Goal: Transaction & Acquisition: Purchase product/service

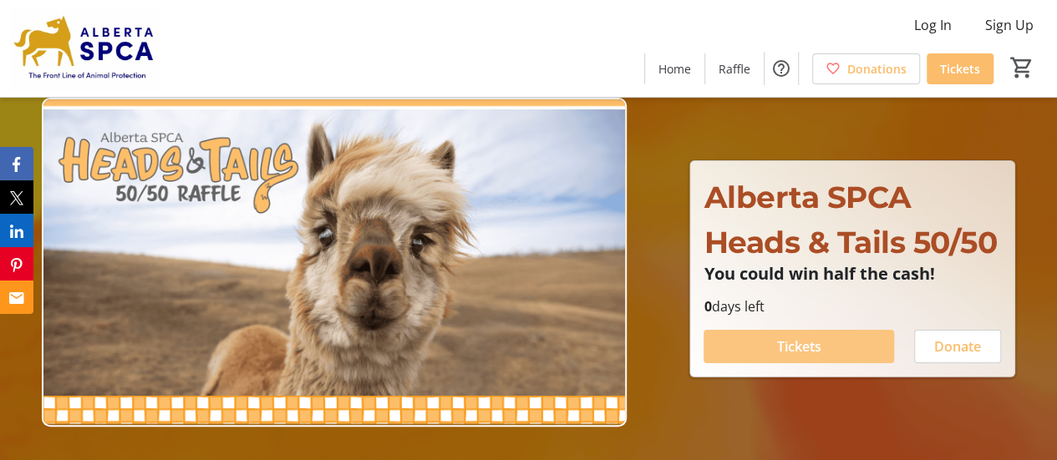
click at [811, 343] on span "Tickets" at bounding box center [799, 347] width 44 height 20
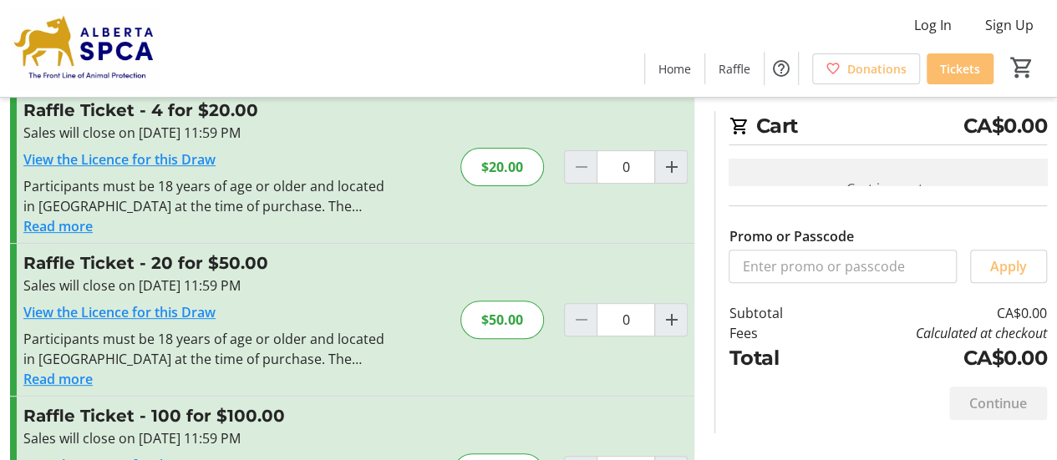
scroll to position [167, 0]
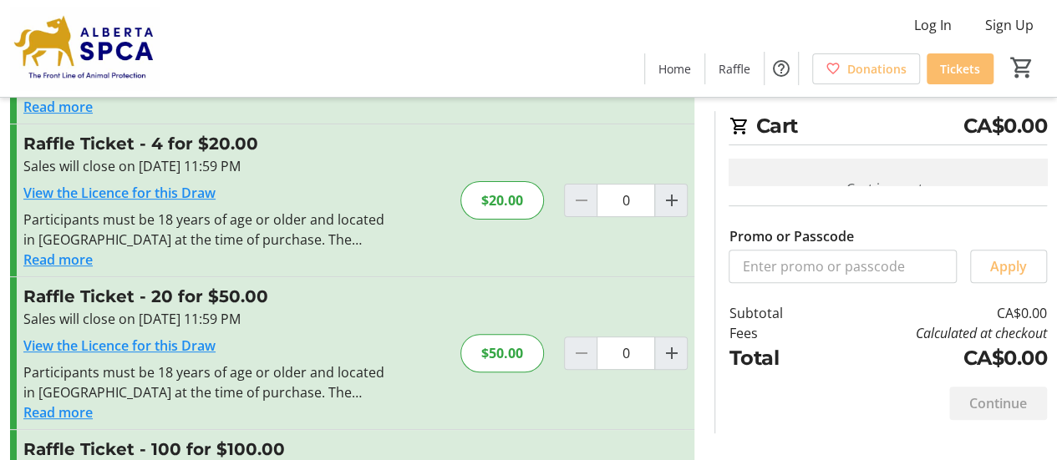
click at [514, 201] on div "$20.00" at bounding box center [502, 200] width 84 height 38
click at [142, 161] on div "Sales will close on [DATE] 11:59 PM" at bounding box center [205, 166] width 365 height 20
click at [132, 193] on link "View the Licence for this Draw" at bounding box center [119, 193] width 192 height 18
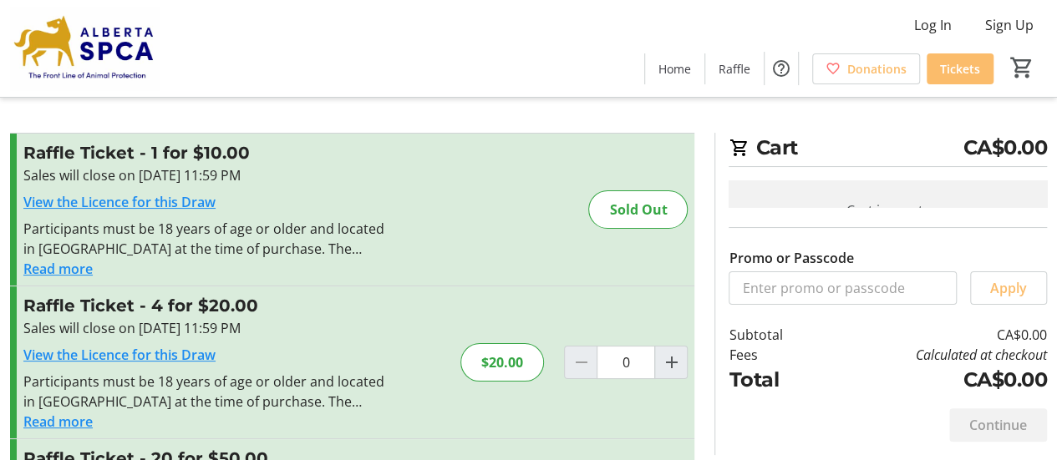
scroll to position [0, 0]
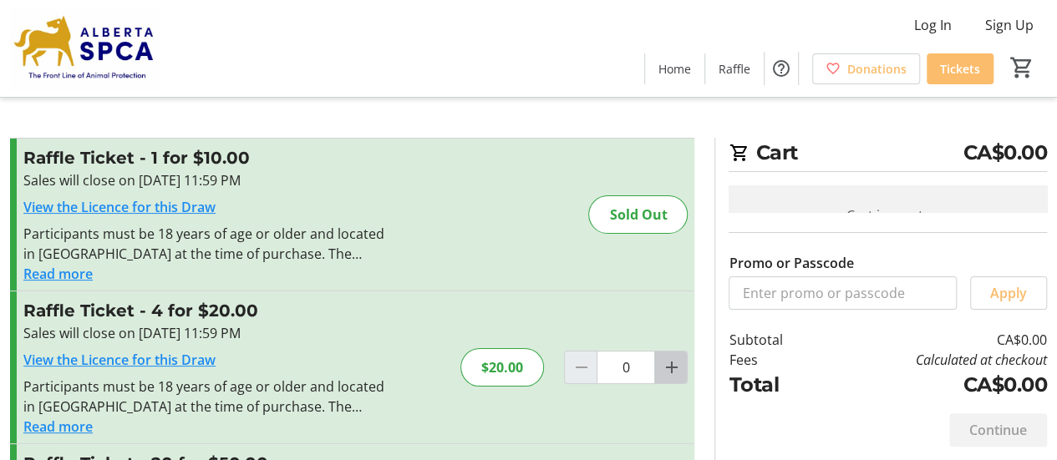
click at [671, 365] on mat-icon "Increment by one" at bounding box center [671, 368] width 20 height 20
type input "1"
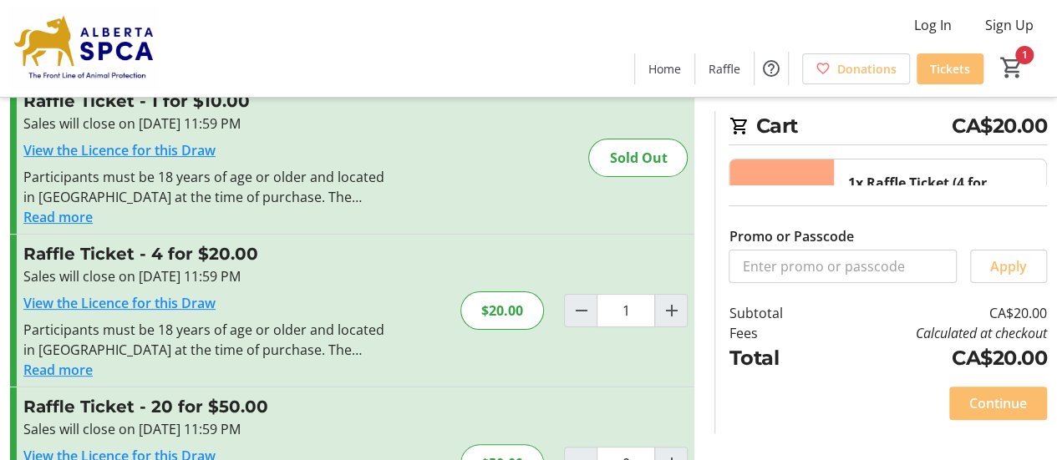
scroll to position [84, 0]
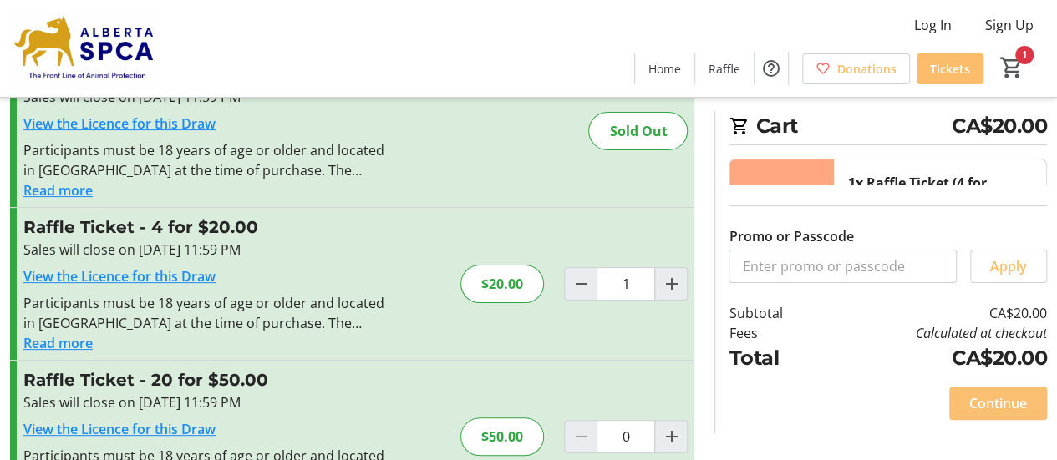
click at [999, 401] on span "Continue" at bounding box center [998, 404] width 58 height 20
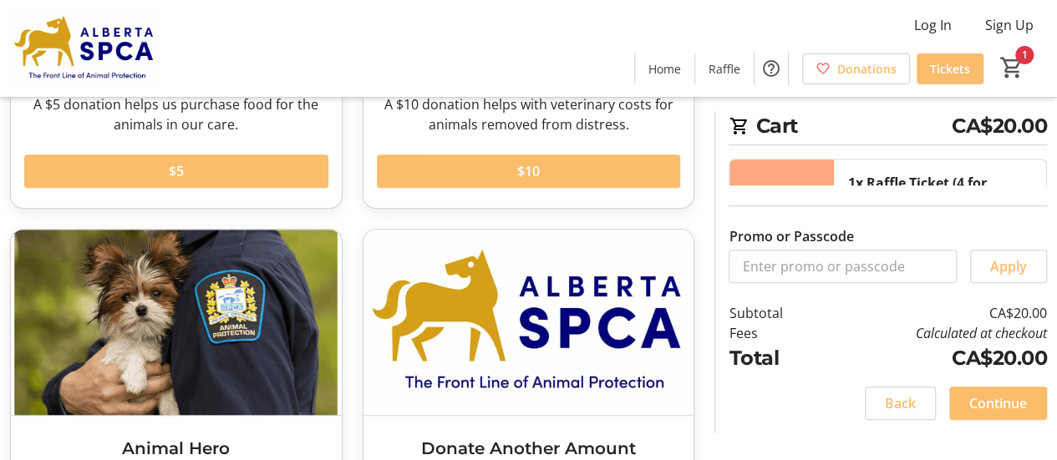
scroll to position [334, 0]
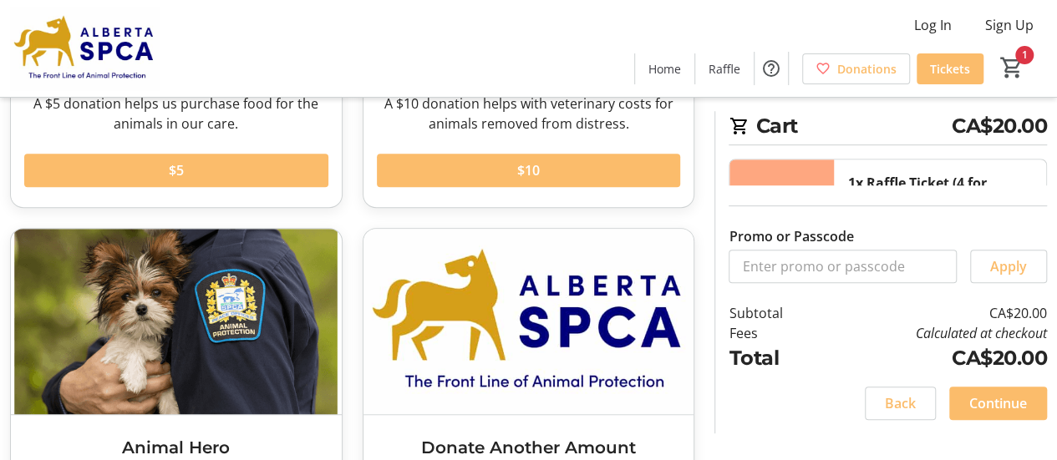
click at [1004, 407] on span "Continue" at bounding box center [998, 404] width 58 height 20
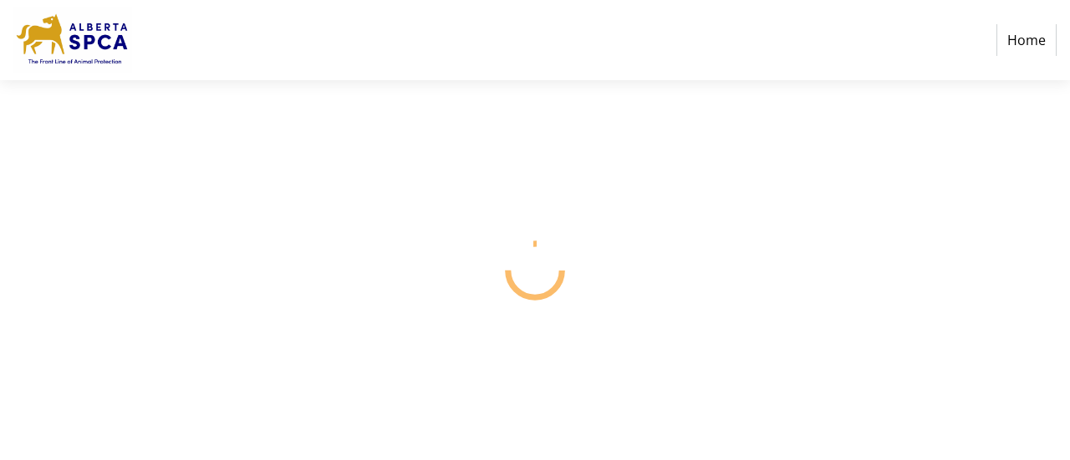
select select "CA"
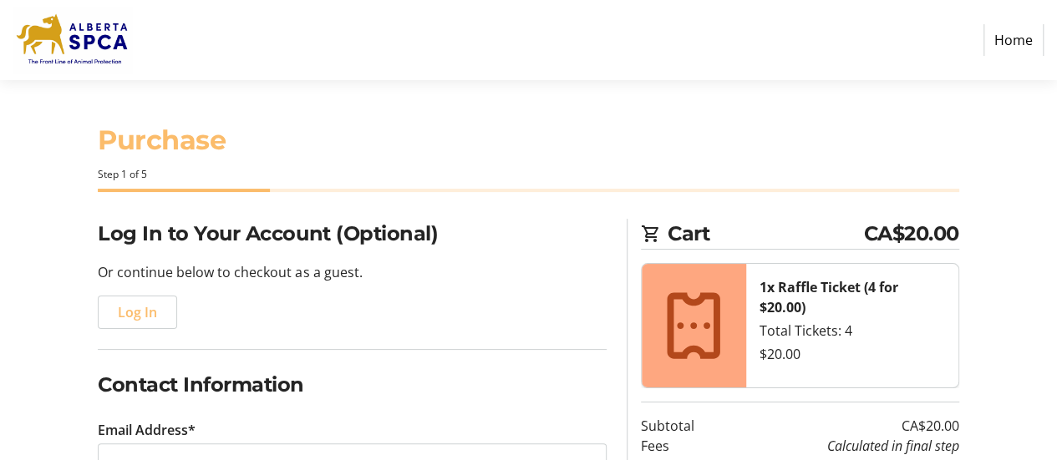
scroll to position [167, 0]
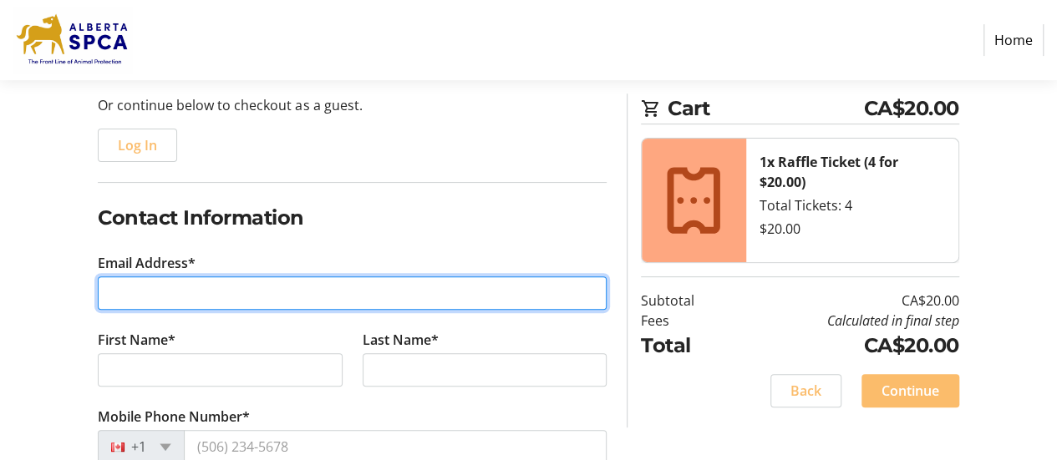
click at [412, 297] on input "Email Address*" at bounding box center [352, 293] width 509 height 33
type input "[EMAIL_ADDRESS][DOMAIN_NAME]"
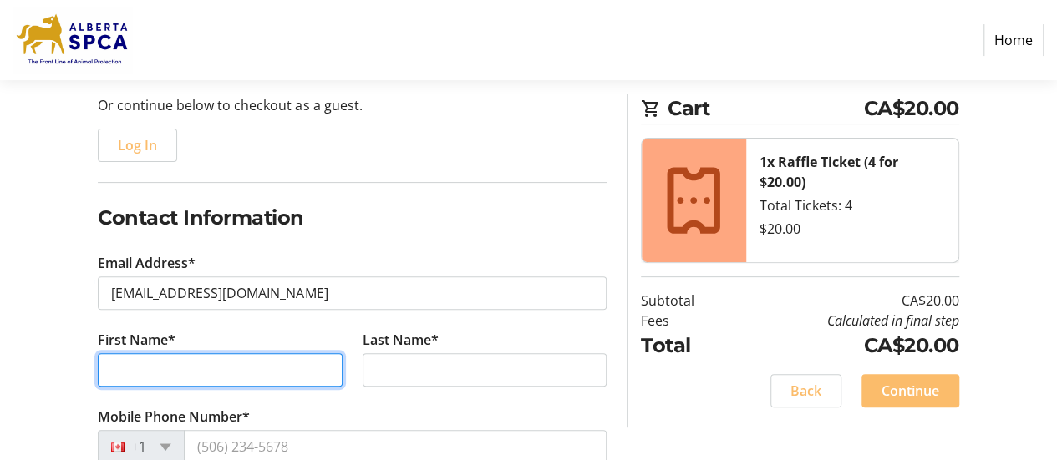
type input "[PERSON_NAME]"
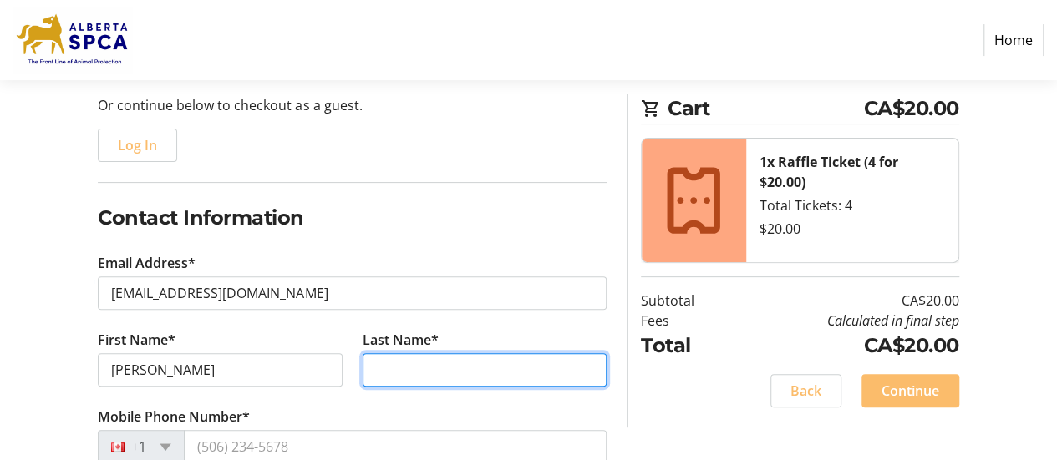
type input "[PERSON_NAME]"
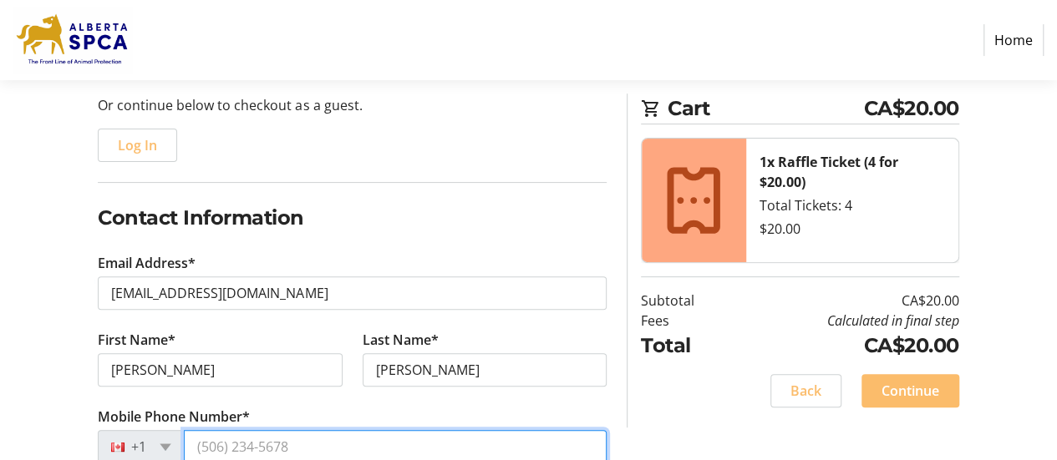
type input "[PHONE_NUMBER]"
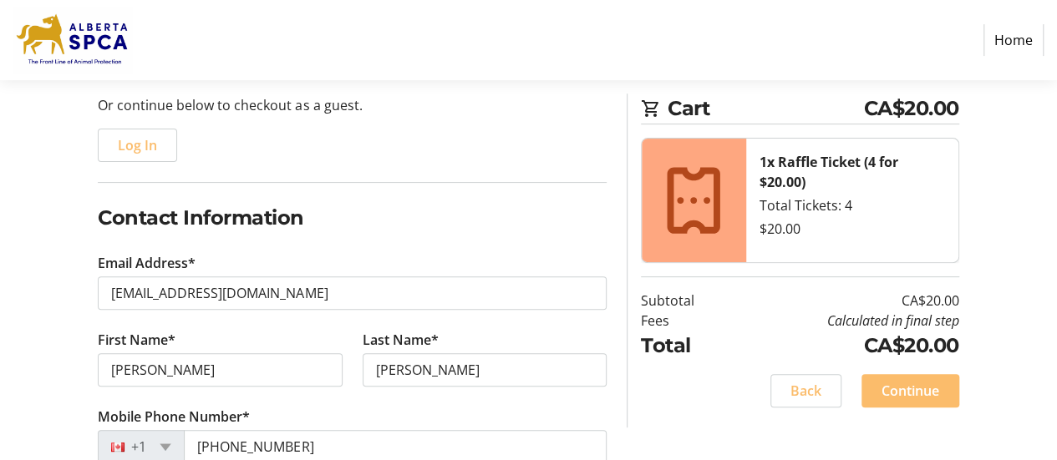
type input "[STREET_ADDRESS]"
type input "[GEOGRAPHIC_DATA]"
select select "AB"
type input "T2X 3C2"
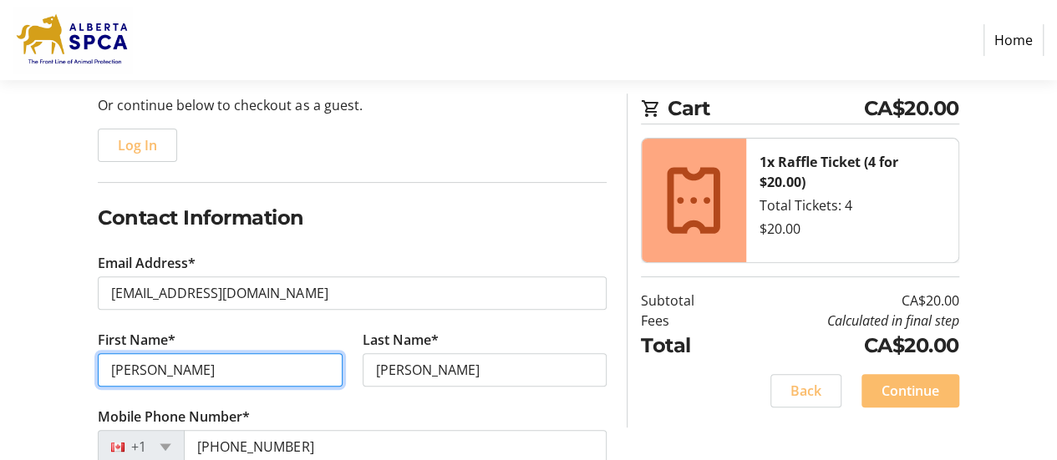
drag, startPoint x: 191, startPoint y: 369, endPoint x: 147, endPoint y: 363, distance: 43.8
click at [147, 363] on input "[PERSON_NAME]" at bounding box center [220, 369] width 244 height 33
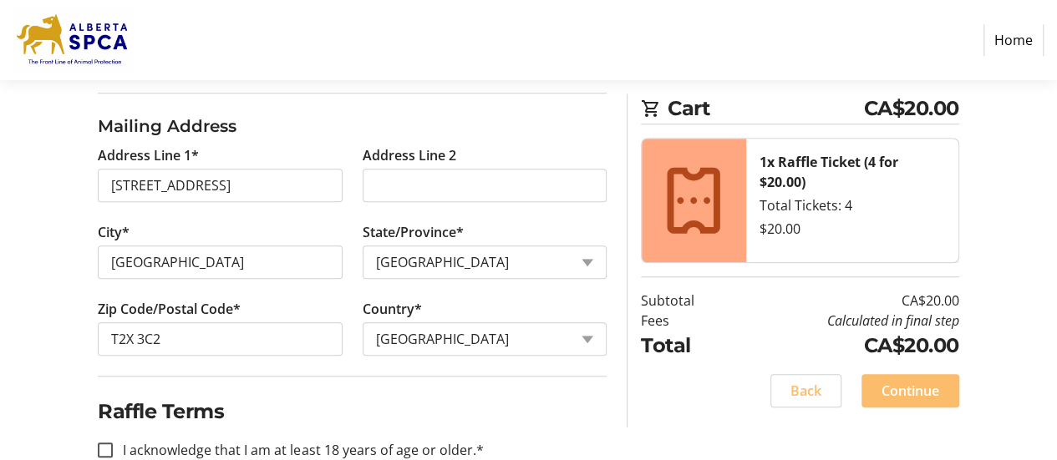
scroll to position [593, 0]
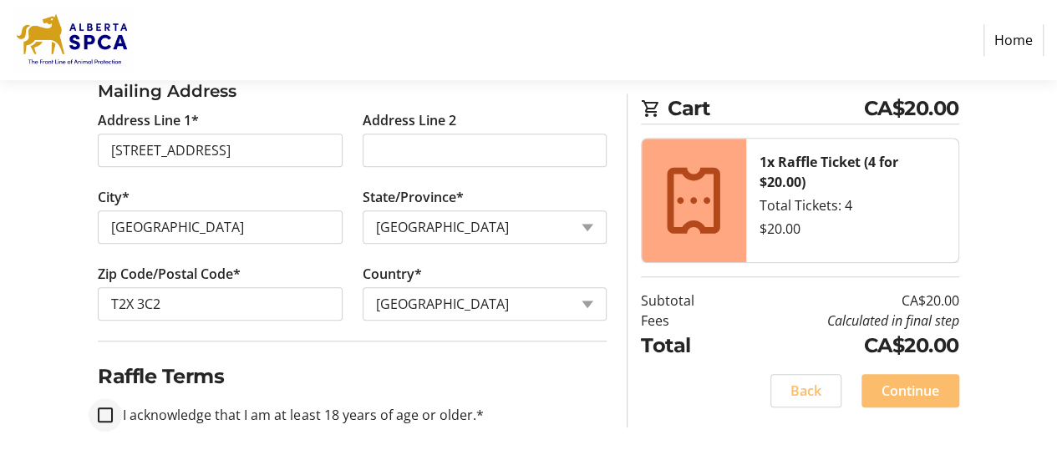
type input "[PERSON_NAME]"
click at [105, 415] on input "I acknowledge that I am at least 18 years of age or older.*" at bounding box center [105, 415] width 15 height 15
checkbox input "true"
click at [902, 393] on span "Continue" at bounding box center [911, 391] width 58 height 20
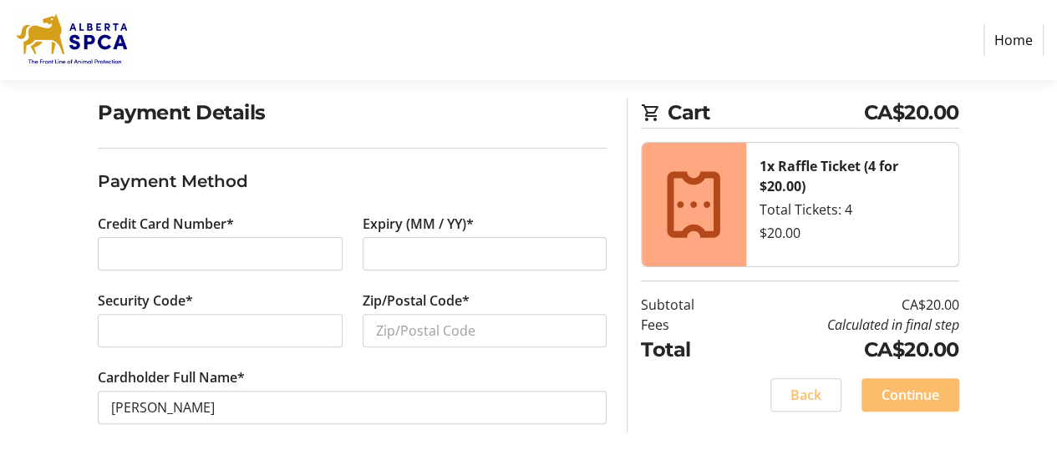
scroll to position [123, 0]
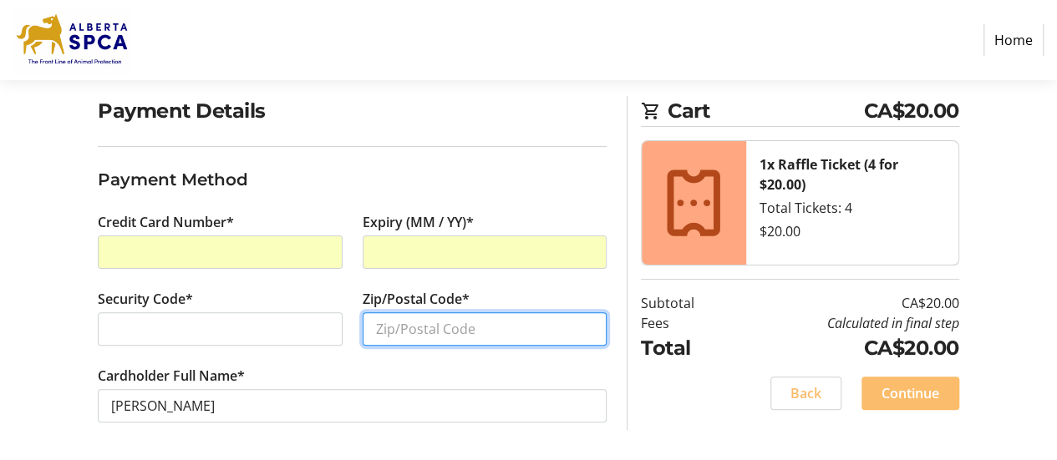
click at [491, 336] on input "Zip/Postal Code*" at bounding box center [485, 329] width 244 height 33
type input "T2X 3C2"
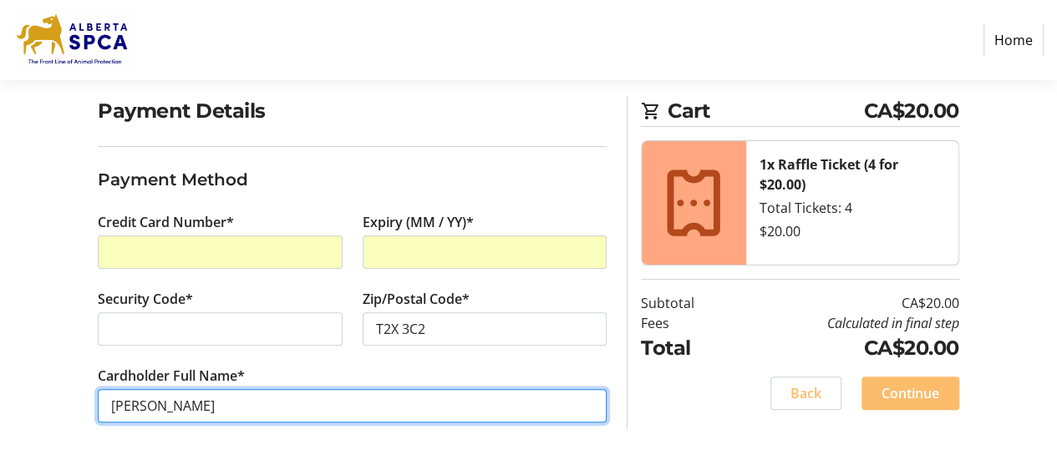
drag, startPoint x: 214, startPoint y: 406, endPoint x: 99, endPoint y: 399, distance: 114.7
click at [99, 399] on input "[PERSON_NAME]" at bounding box center [352, 405] width 509 height 33
type input "[PERSON_NAME]"
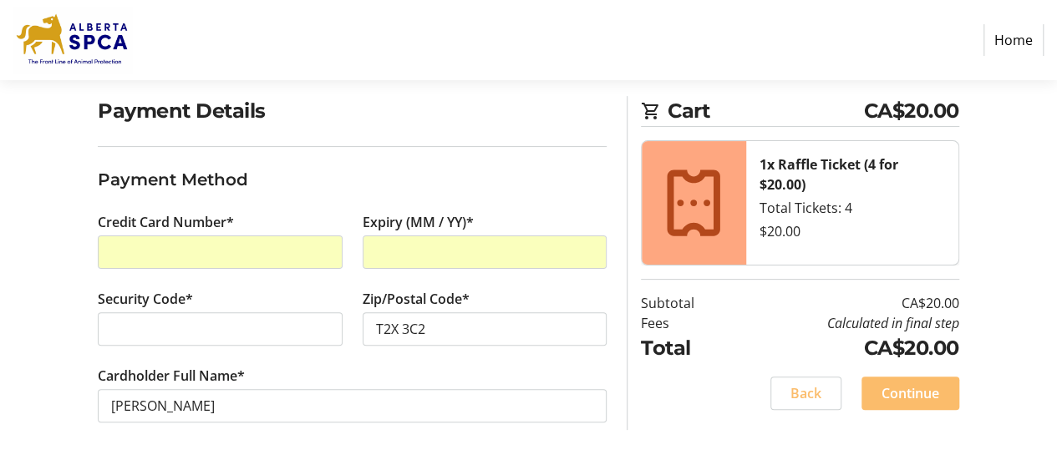
click at [926, 393] on span "Continue" at bounding box center [911, 394] width 58 height 20
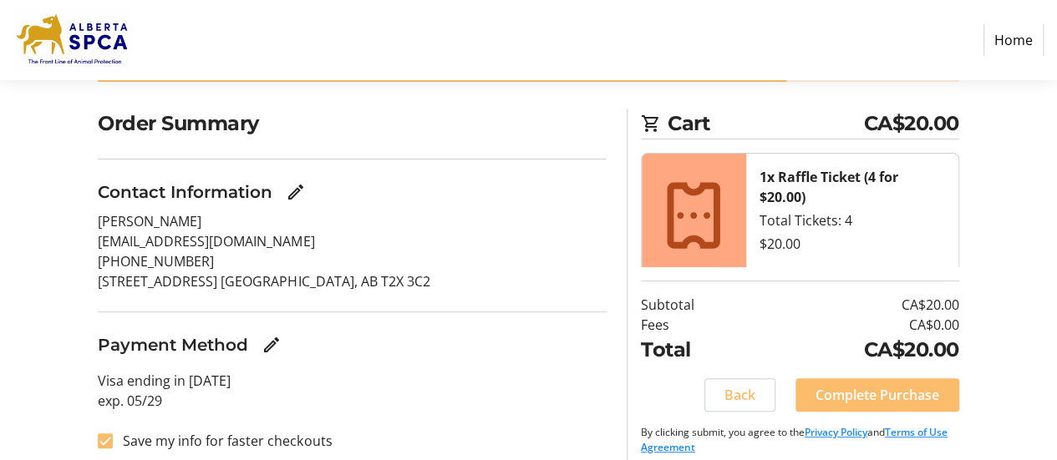
scroll to position [125, 0]
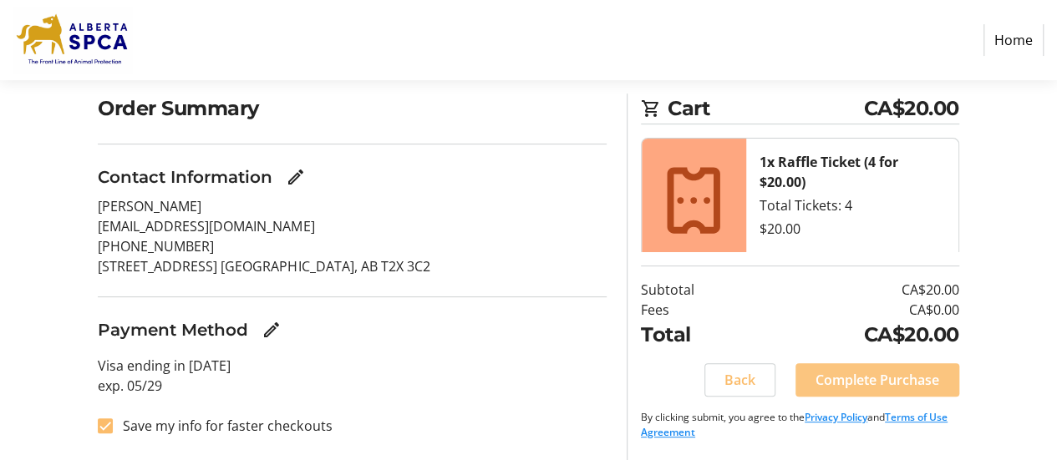
click at [909, 384] on span "Complete Purchase" at bounding box center [878, 380] width 124 height 20
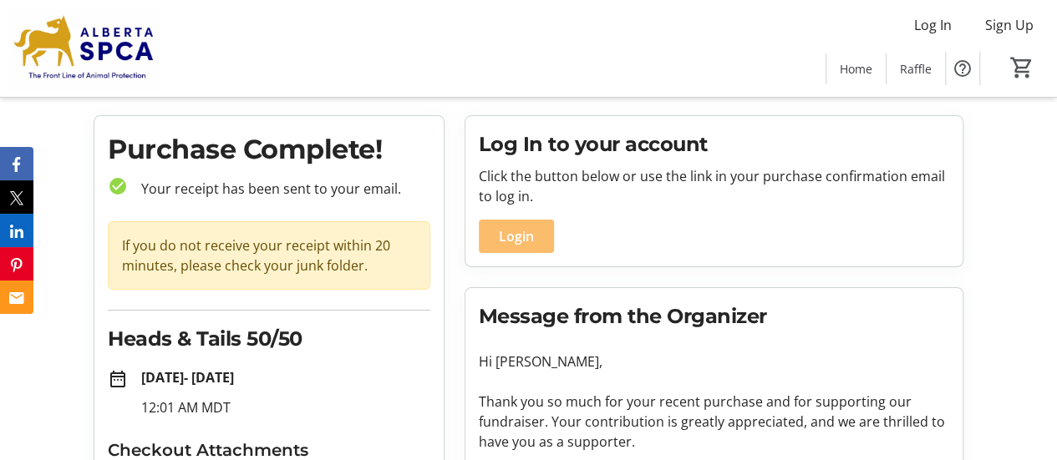
scroll to position [32, 0]
